Goal: Task Accomplishment & Management: Complete application form

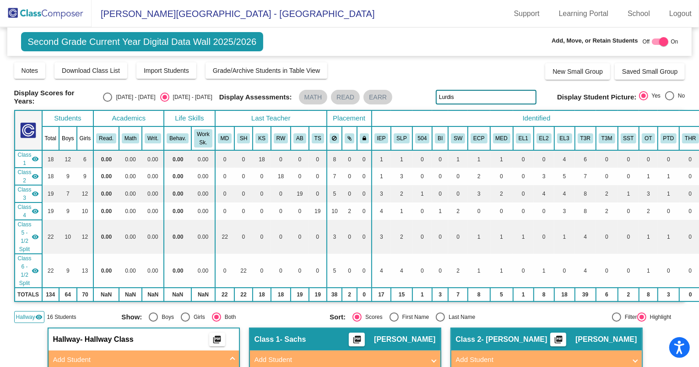
drag, startPoint x: 296, startPoint y: 95, endPoint x: 288, endPoint y: 89, distance: 9.8
click at [288, 89] on div "Display Scores for Years: [DATE] - [DATE] [DATE] - [DATE] Display Assessments: …" at bounding box center [349, 97] width 671 height 16
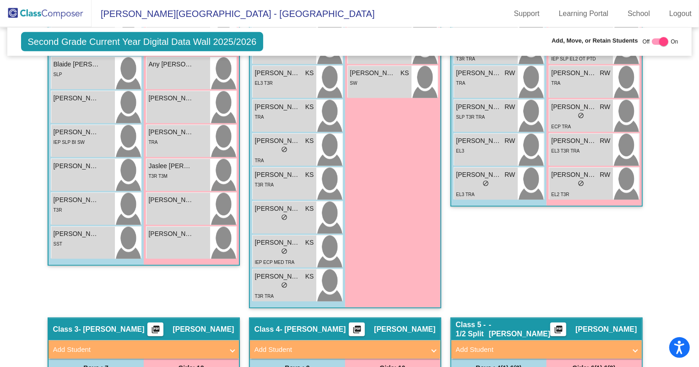
scroll to position [458, 0]
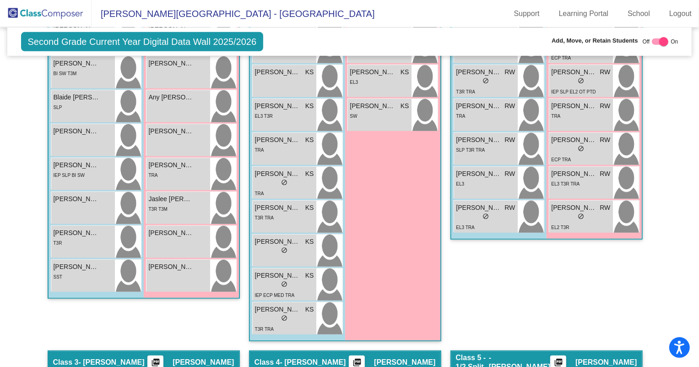
click at [41, 9] on img at bounding box center [46, 13] width 92 height 27
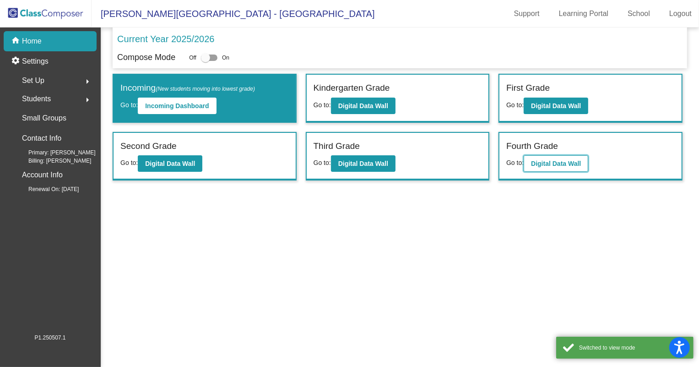
click at [557, 163] on b "Digital Data Wall" at bounding box center [556, 163] width 50 height 7
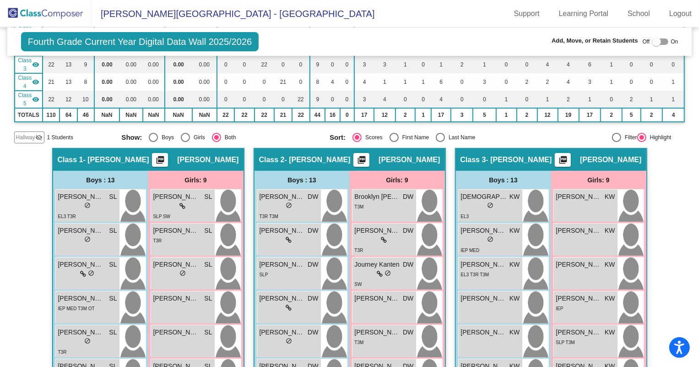
scroll to position [109, 0]
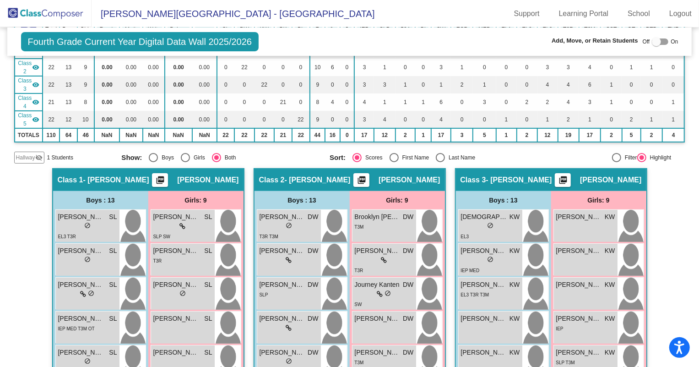
click at [36, 154] on mat-icon "visibility_off" at bounding box center [38, 157] width 7 height 7
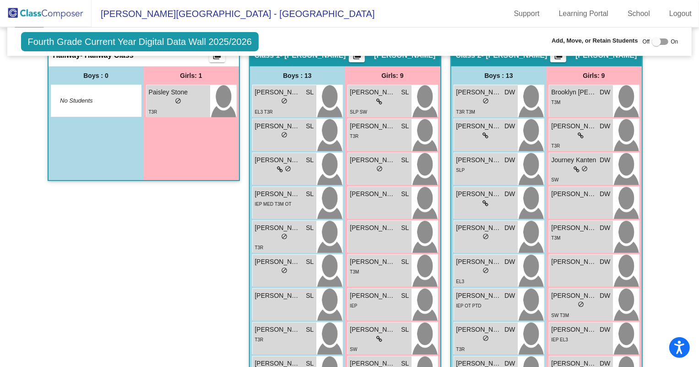
scroll to position [0, 0]
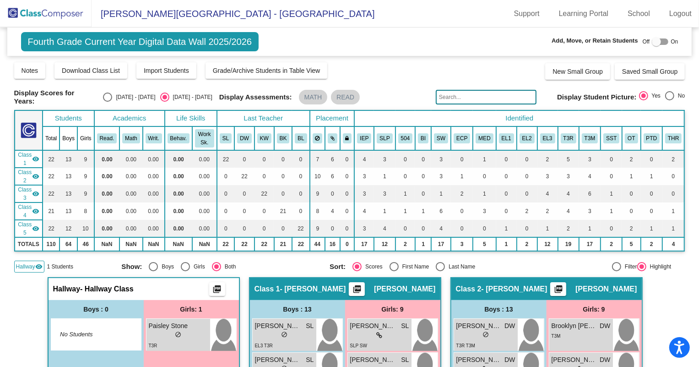
click at [655, 38] on div at bounding box center [656, 41] width 9 height 9
checkbox input "true"
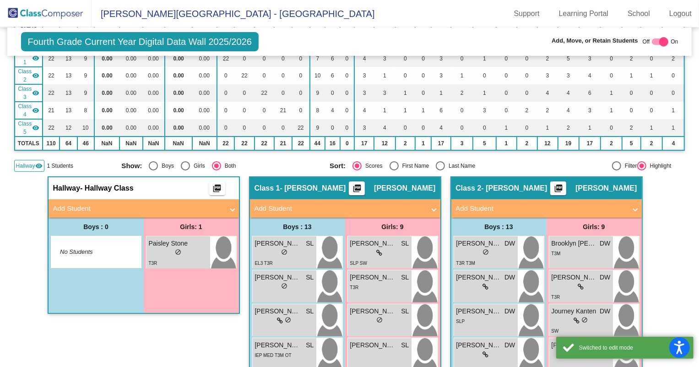
scroll to position [166, 0]
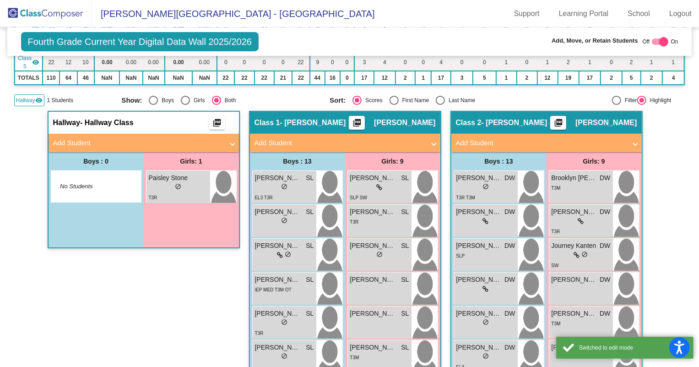
click at [101, 142] on mat-panel-title "Add Student" at bounding box center [138, 143] width 170 height 11
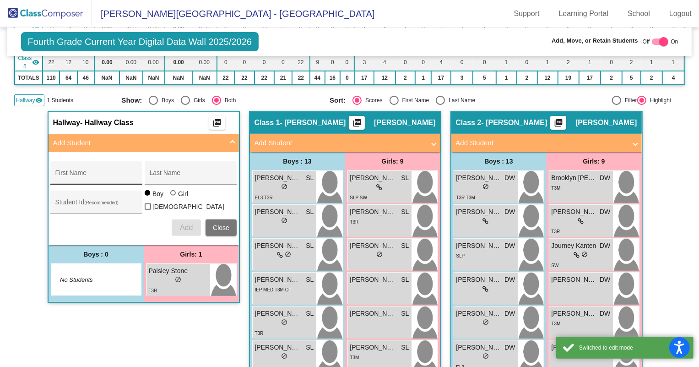
click at [83, 173] on input "First Name" at bounding box center [96, 176] width 82 height 7
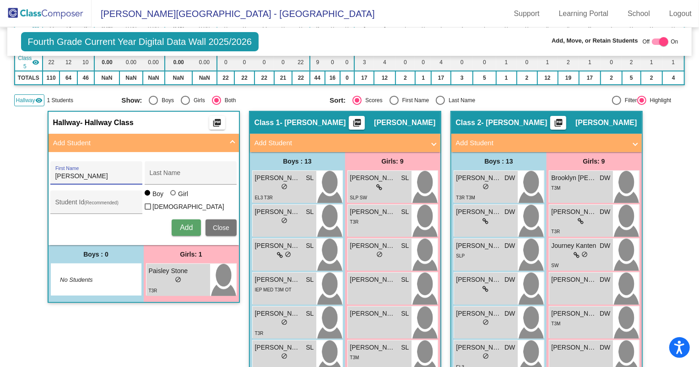
type input "[PERSON_NAME]"
click at [112, 202] on input "Student Id (Recommended)" at bounding box center [96, 205] width 82 height 7
type input "5788"
click at [170, 195] on div at bounding box center [172, 192] width 5 height 5
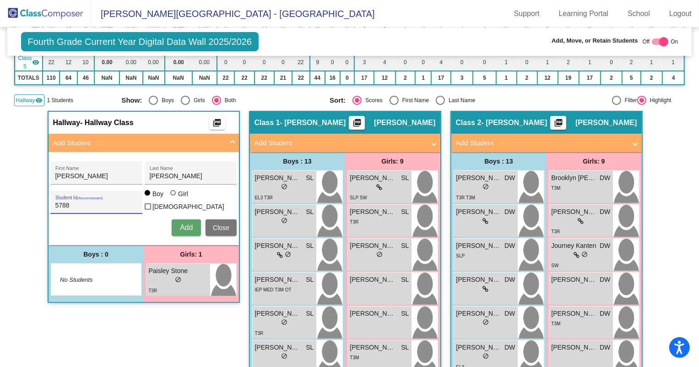
click at [173, 197] on input "Girl" at bounding box center [173, 197] width 0 height 0
radio input "true"
click at [180, 223] on span "Add" at bounding box center [186, 227] width 13 height 8
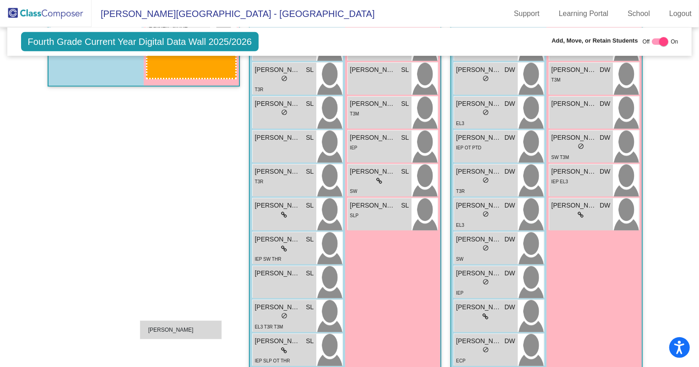
scroll to position [582, 0]
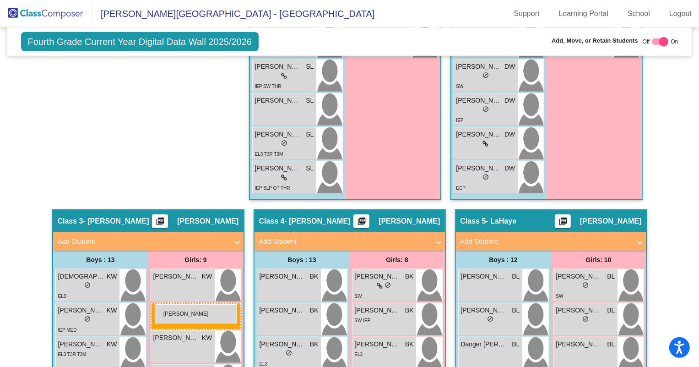
drag, startPoint x: 171, startPoint y: 276, endPoint x: 155, endPoint y: 304, distance: 31.8
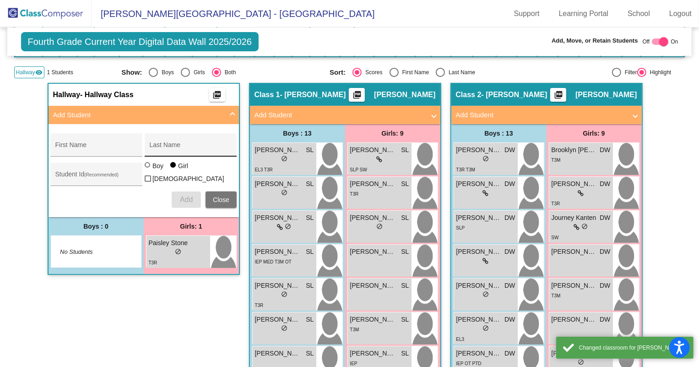
scroll to position [83, 0]
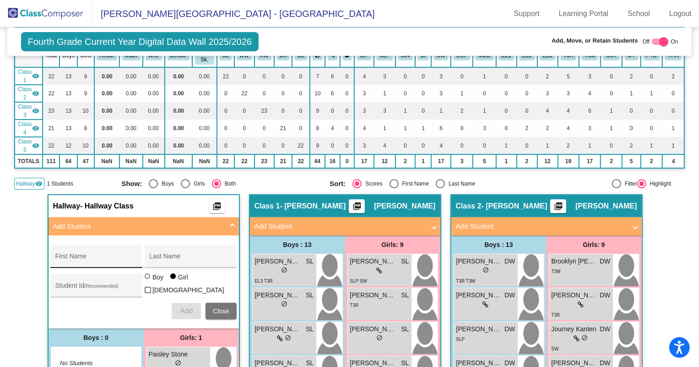
click at [98, 252] on div "First Name" at bounding box center [96, 258] width 82 height 19
type input "Aurora"
type input "[PERSON_NAME]"
type input "5790"
click at [186, 307] on span "Add" at bounding box center [186, 311] width 13 height 8
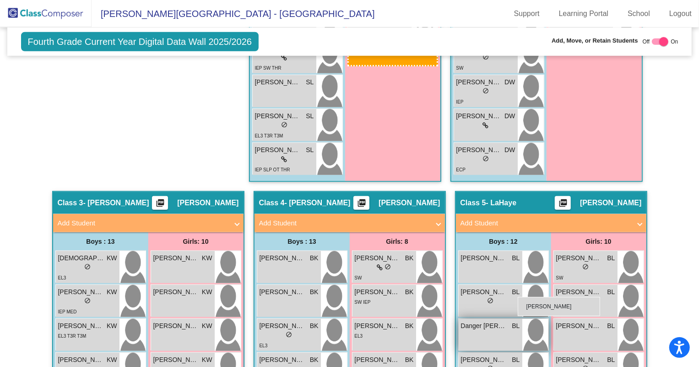
scroll to position [624, 0]
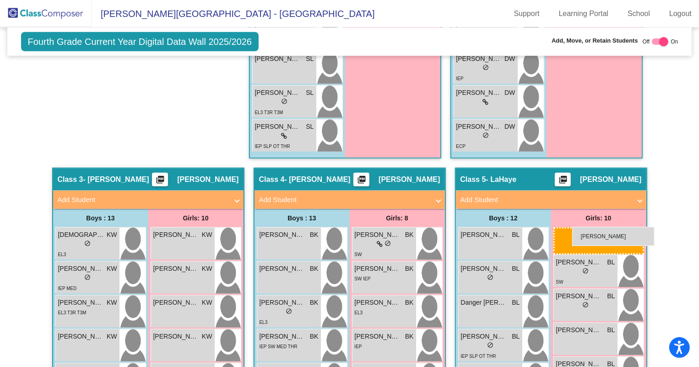
drag, startPoint x: 183, startPoint y: 231, endPoint x: 571, endPoint y: 227, distance: 387.7
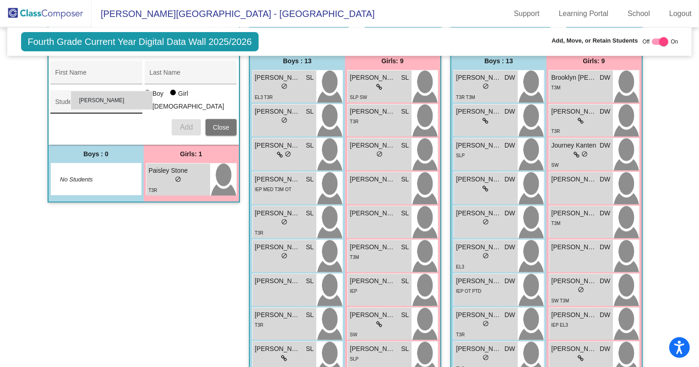
scroll to position [142, 0]
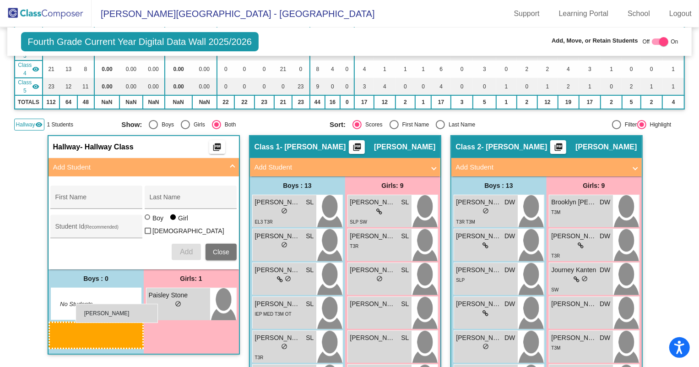
drag, startPoint x: 478, startPoint y: 282, endPoint x: 74, endPoint y: 304, distance: 404.8
